Goal: Find contact information: Find contact information

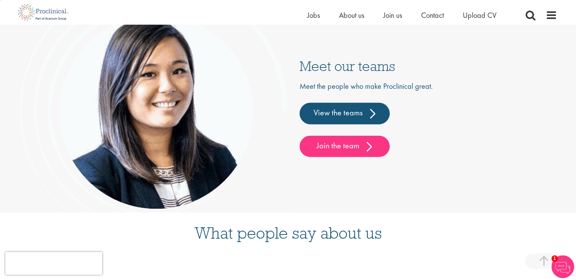
scroll to position [1818, 0]
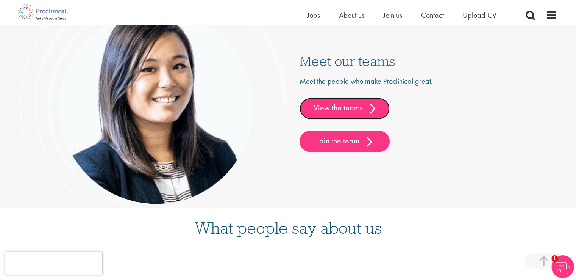
click at [342, 111] on link "View the teams" at bounding box center [345, 108] width 90 height 21
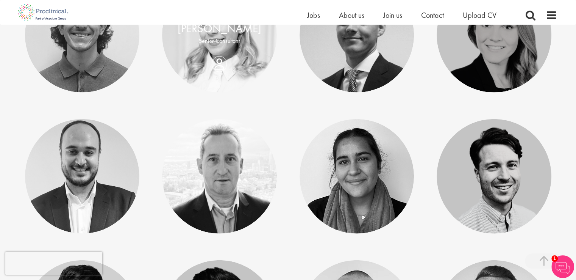
scroll to position [1704, 0]
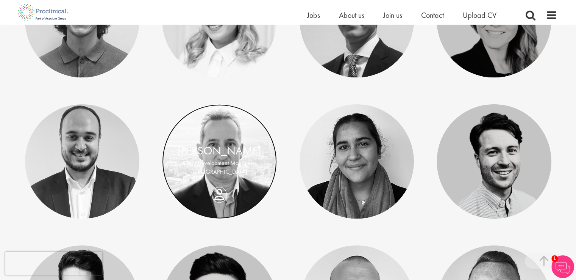
click at [215, 136] on link at bounding box center [219, 161] width 115 height 115
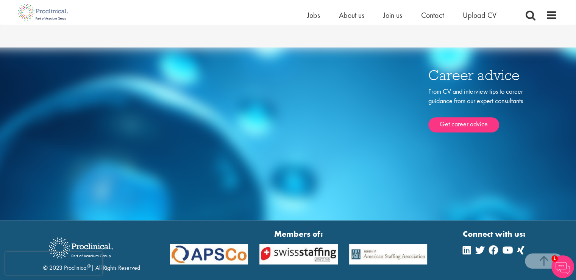
scroll to position [368, 0]
